Goal: Transaction & Acquisition: Download file/media

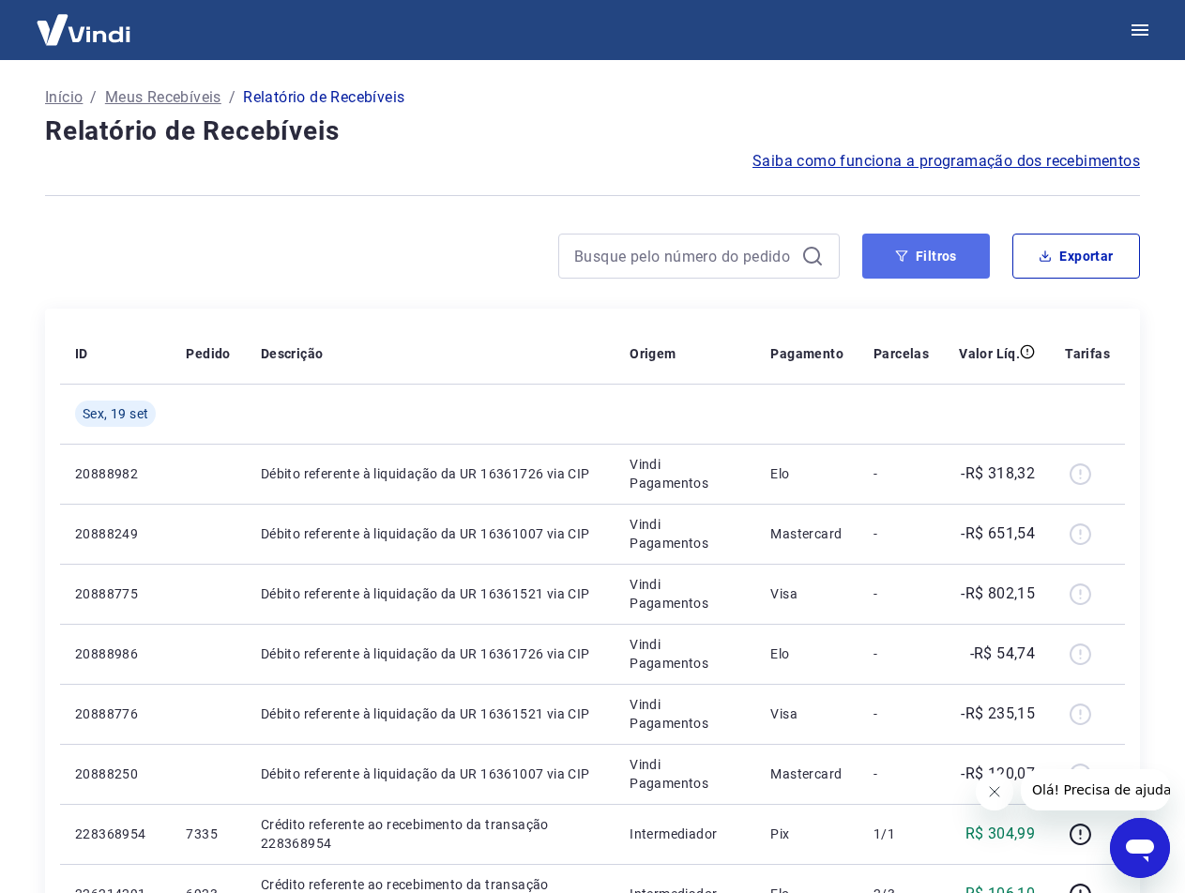
click at [926, 256] on button "Filtros" at bounding box center [926, 256] width 128 height 45
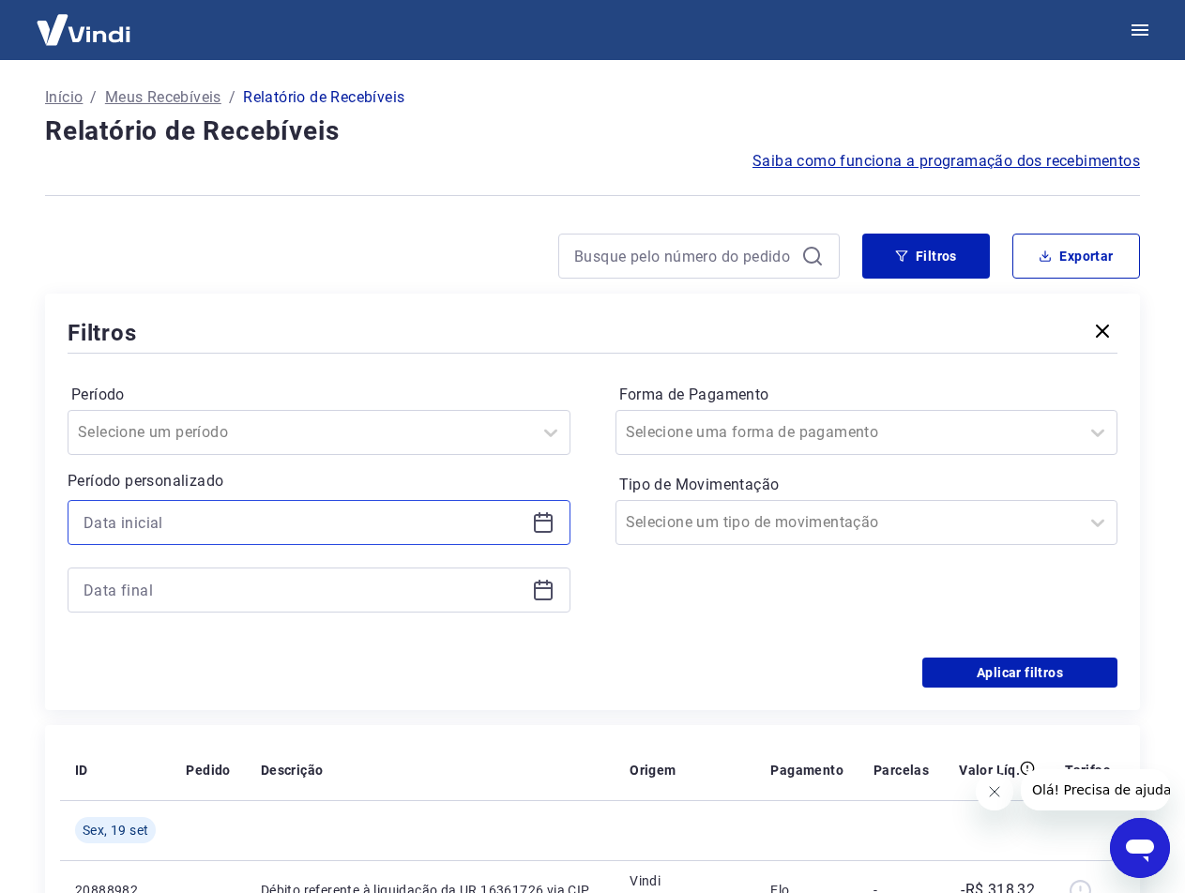
click at [228, 510] on input at bounding box center [303, 522] width 441 height 28
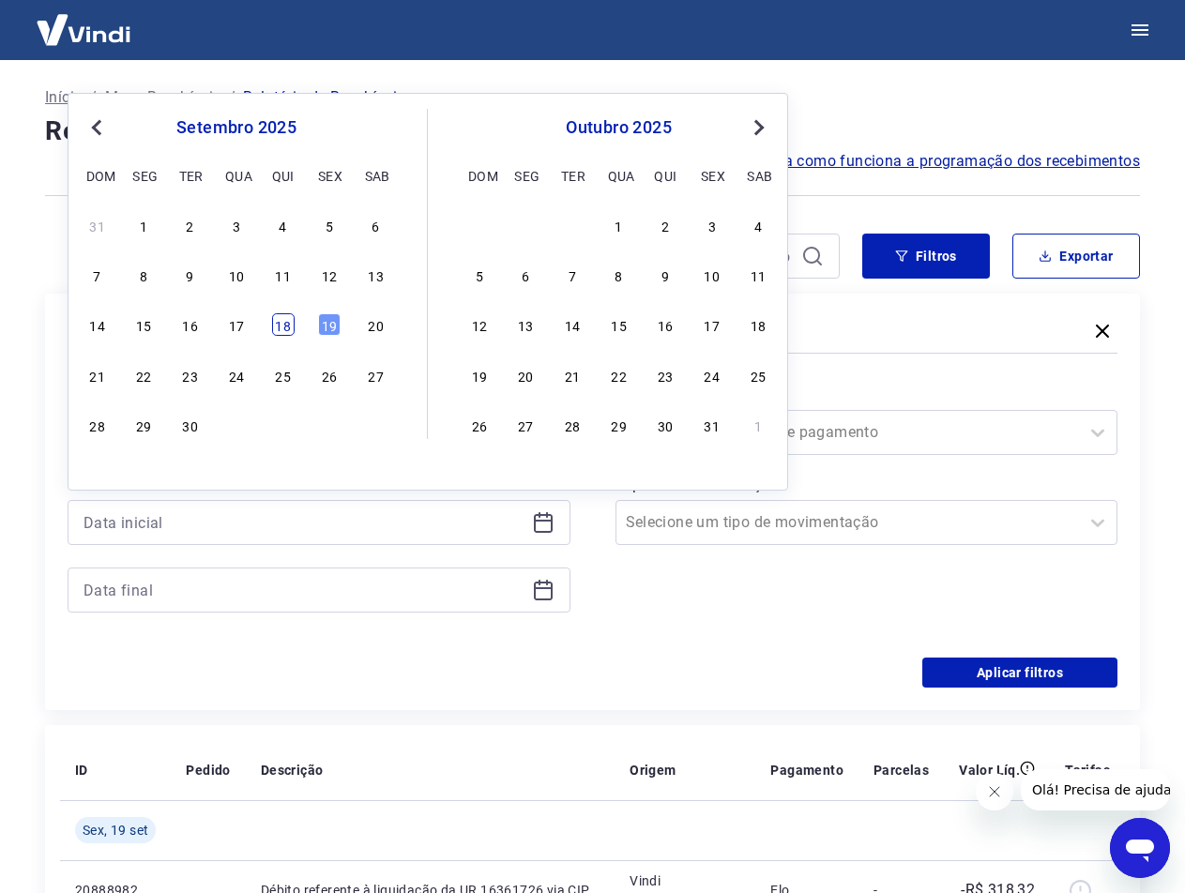
click at [292, 332] on div "18" at bounding box center [283, 324] width 23 height 23
type input "[DATE]"
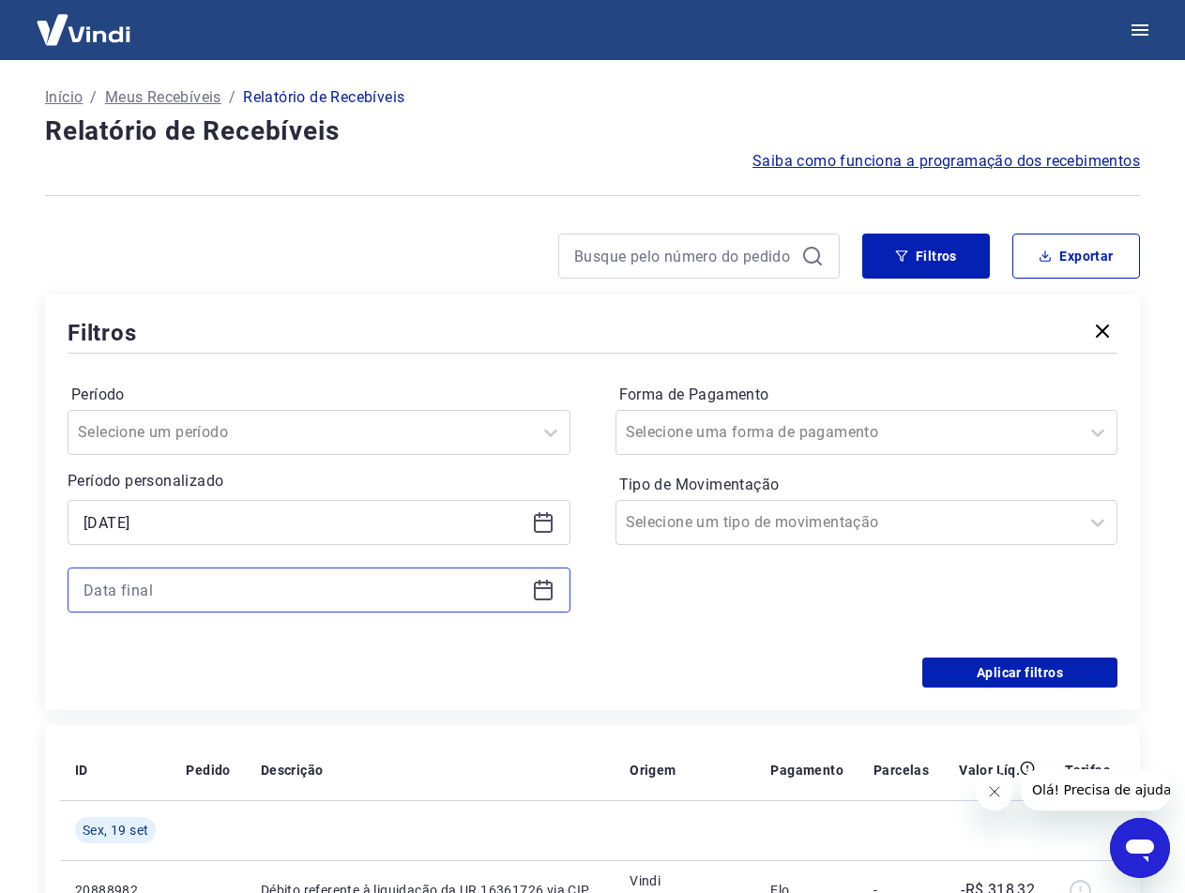
click at [299, 590] on input at bounding box center [303, 590] width 441 height 28
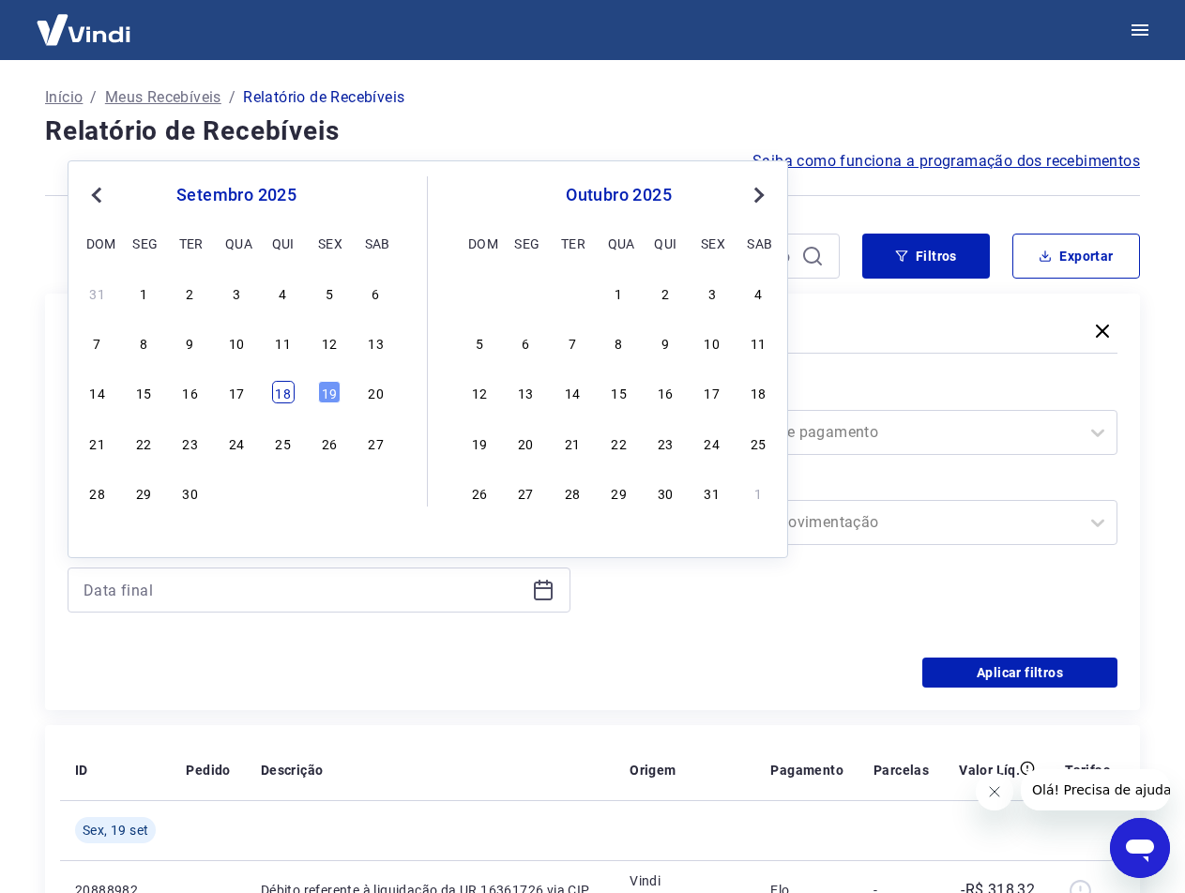
click at [291, 388] on div "18" at bounding box center [283, 392] width 23 height 23
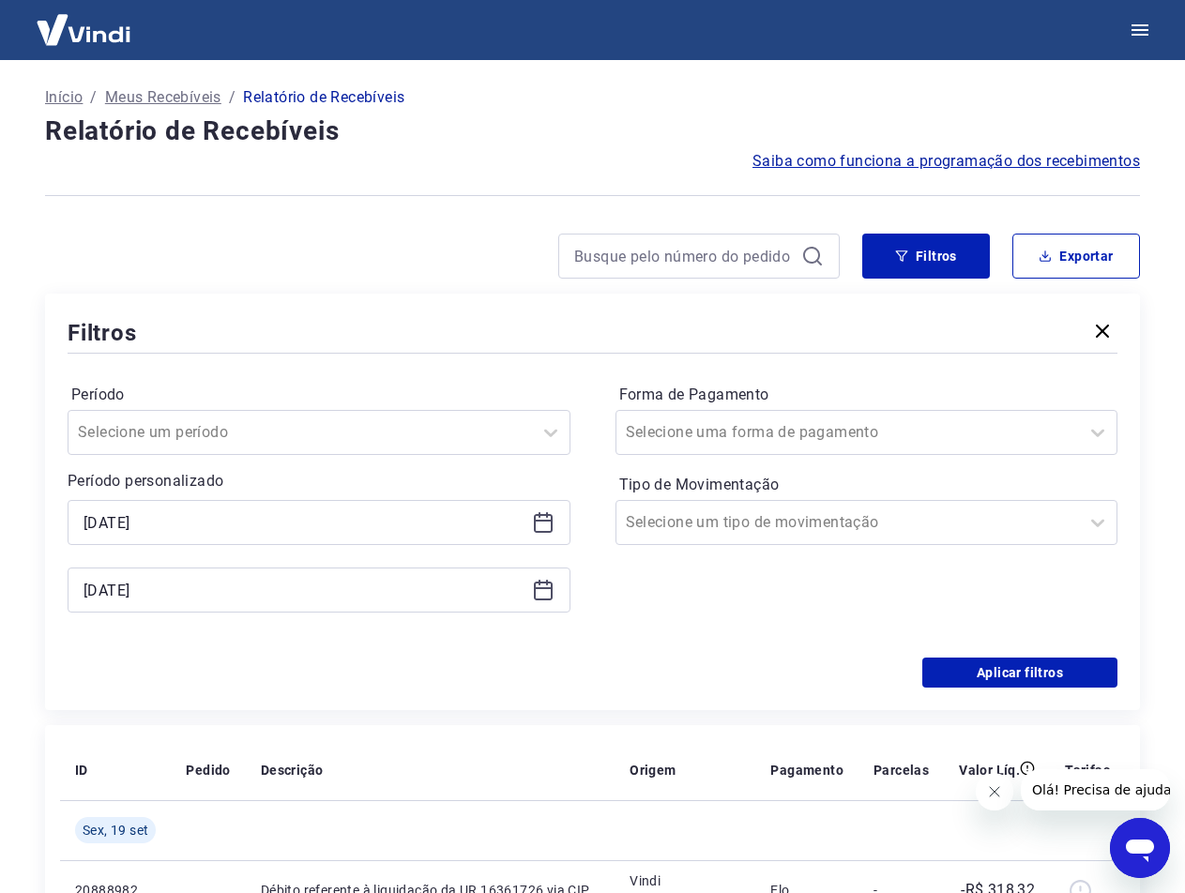
type input "[DATE]"
click at [448, 633] on div "Período Selecione um período Período personalizado Selected date: [DATE] [DATE]…" at bounding box center [319, 507] width 503 height 255
drag, startPoint x: 942, startPoint y: 665, endPoint x: 876, endPoint y: 730, distance: 92.2
click at [942, 668] on button "Aplicar filtros" at bounding box center [1019, 673] width 195 height 30
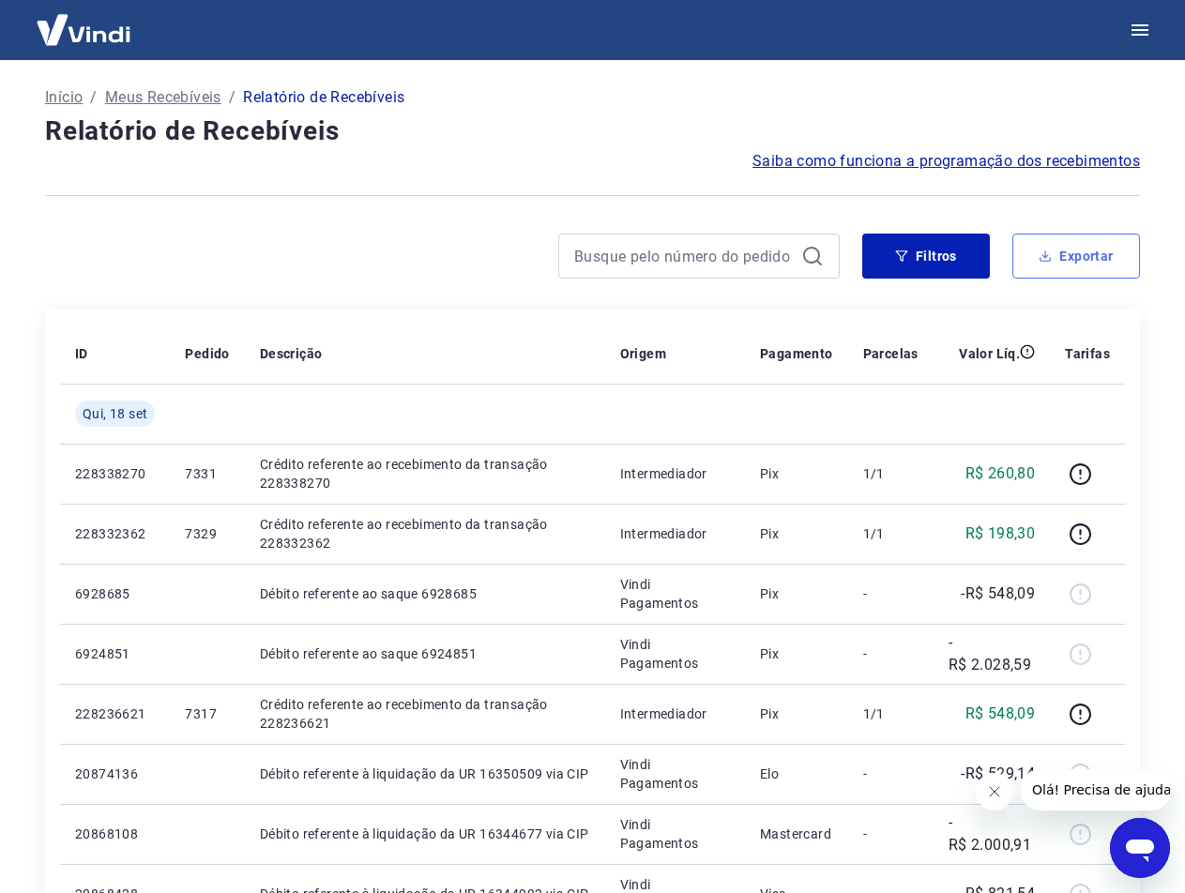
click at [1081, 247] on button "Exportar" at bounding box center [1076, 256] width 128 height 45
type input "[DATE]"
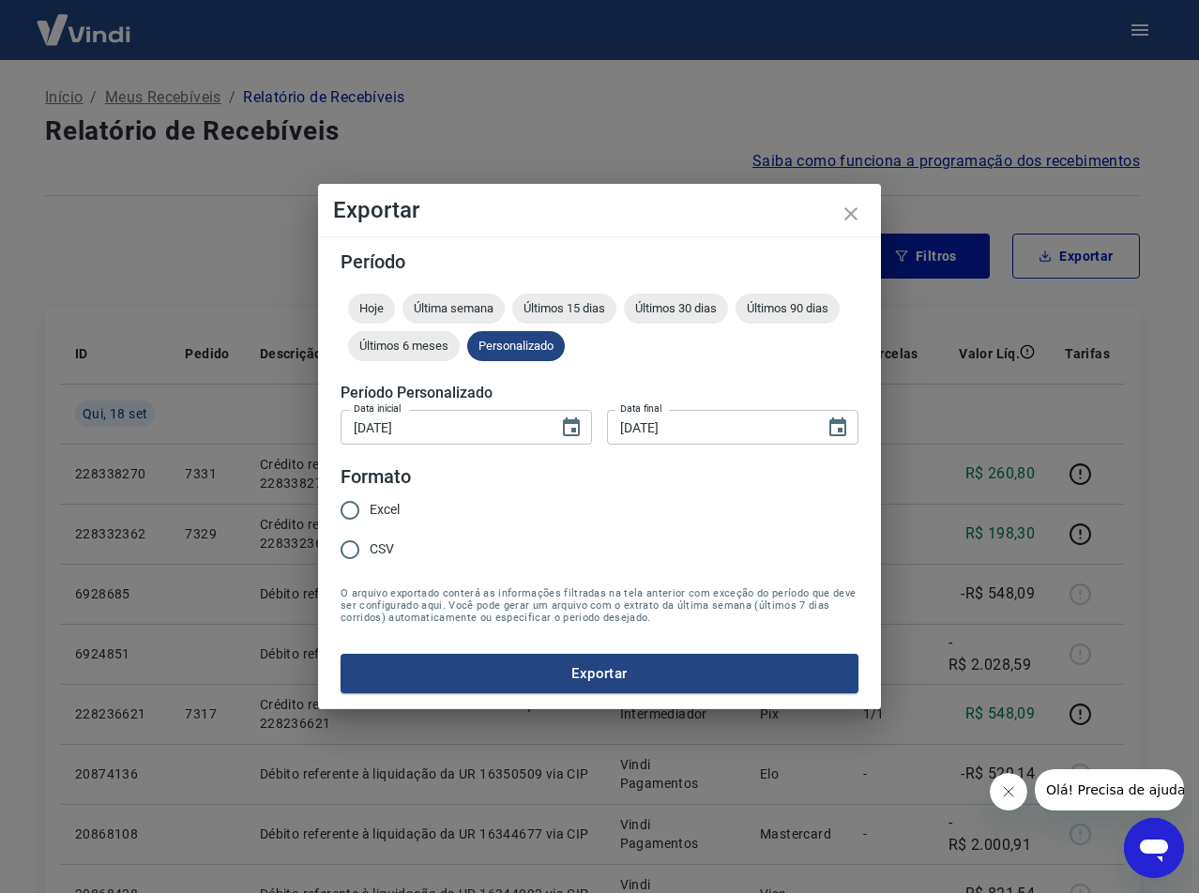
click at [357, 510] on input "Excel" at bounding box center [349, 510] width 39 height 39
radio input "true"
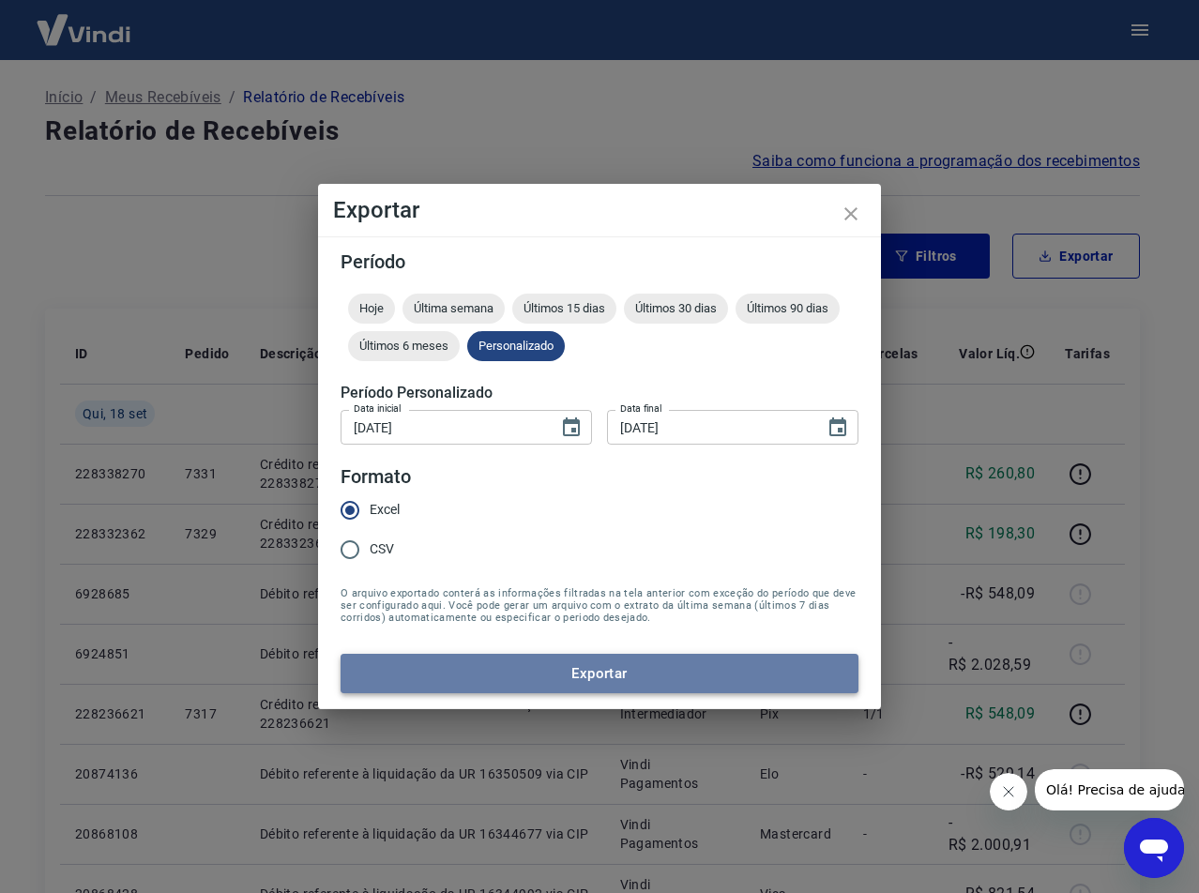
click at [581, 691] on button "Exportar" at bounding box center [600, 673] width 518 height 39
